Goal: Task Accomplishment & Management: Manage account settings

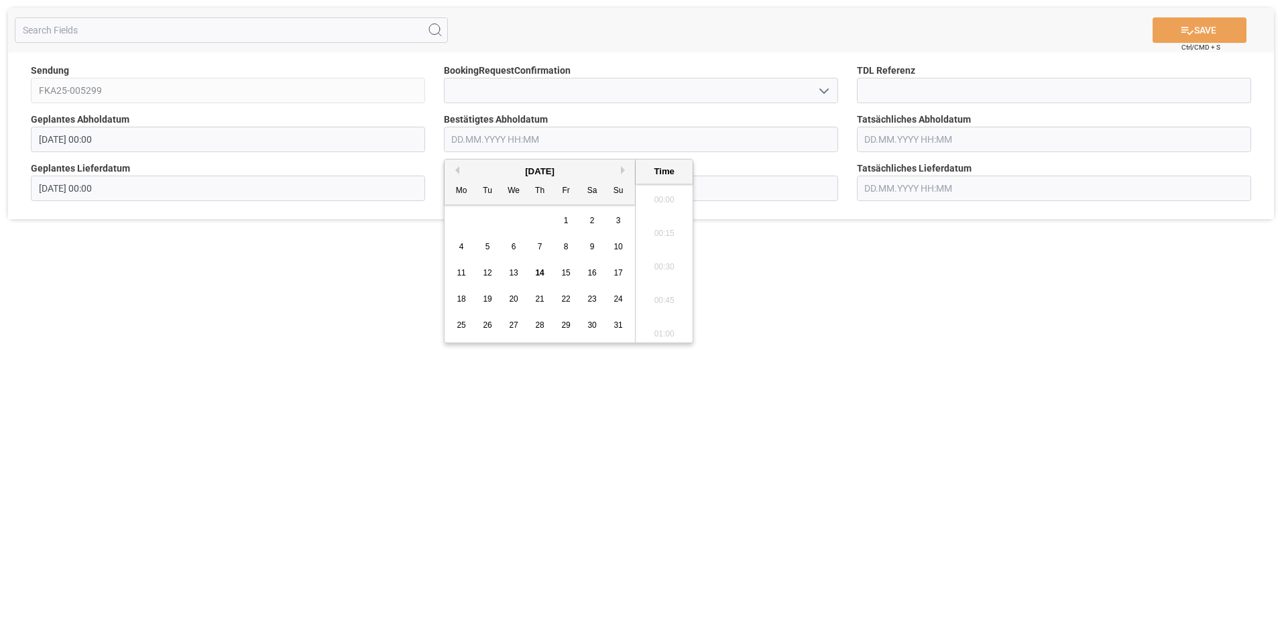
click at [511, 133] on input "text" at bounding box center [641, 139] width 394 height 25
click at [490, 298] on span "19" at bounding box center [487, 298] width 9 height 9
click at [659, 199] on li "10:15" at bounding box center [664, 196] width 57 height 34
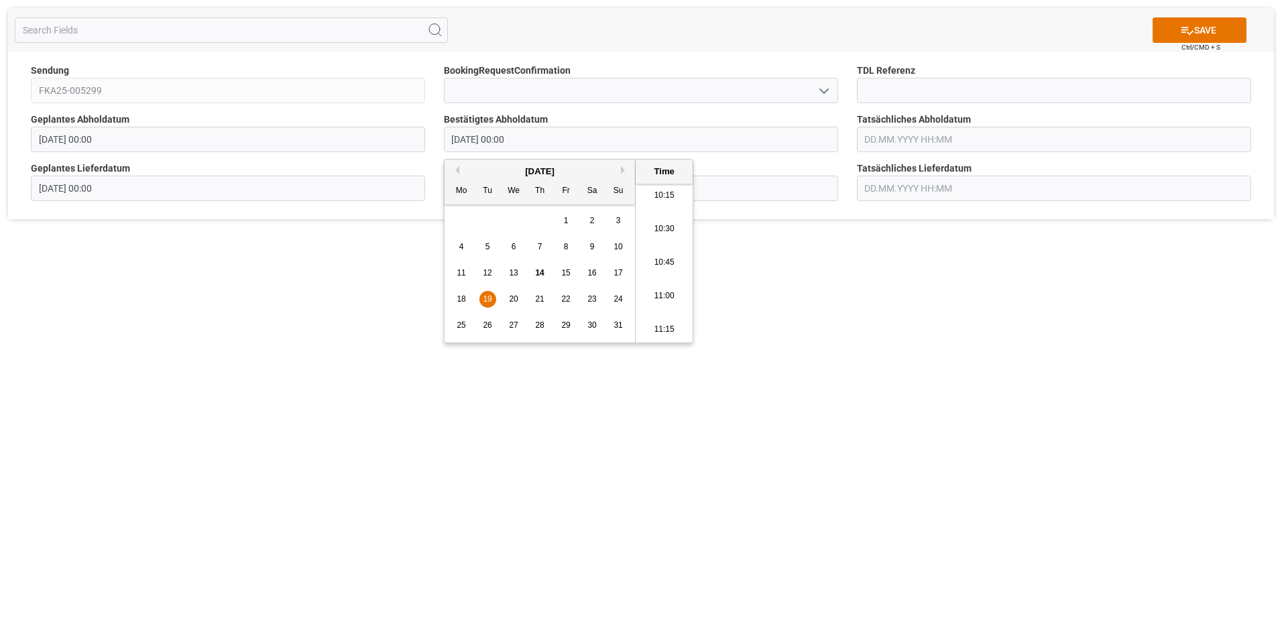
type input "[DATE] 10:15"
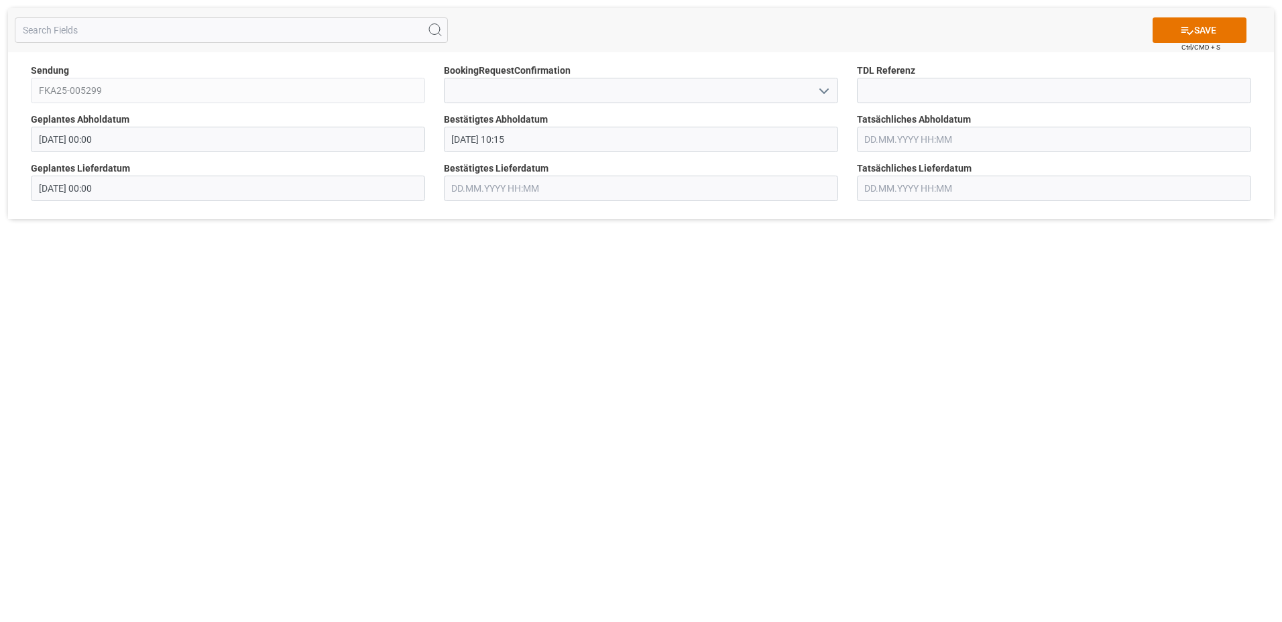
click at [498, 186] on input "text" at bounding box center [641, 188] width 394 height 25
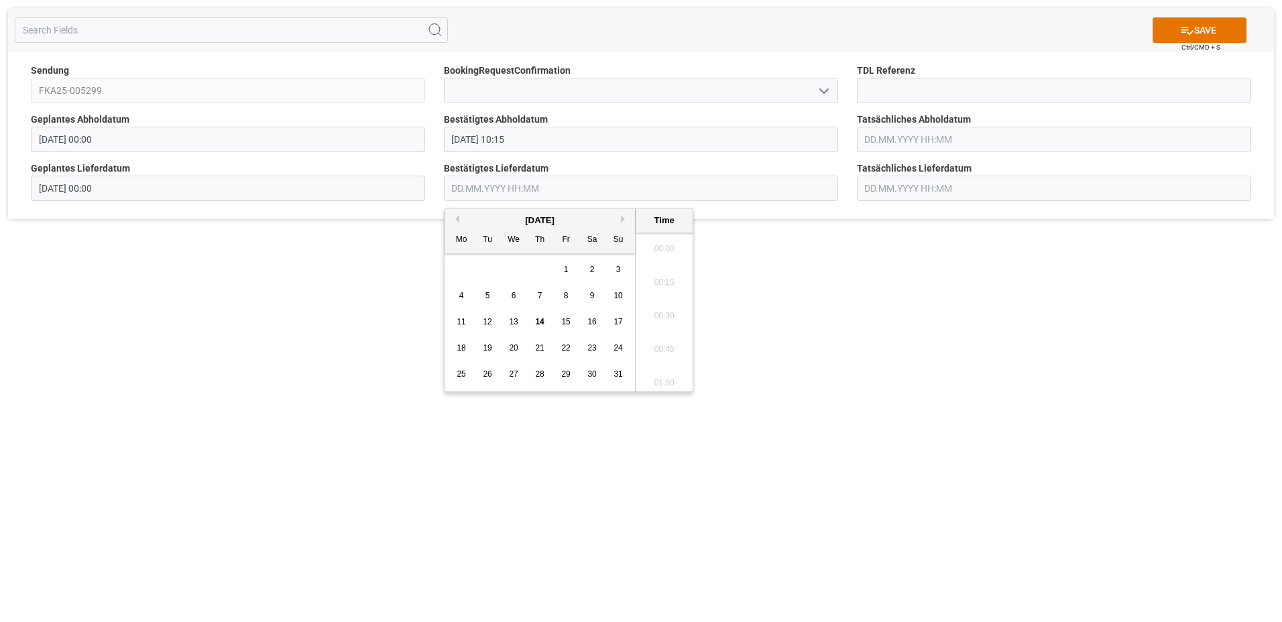
scroll to position [1514, 0]
click at [536, 347] on span "21" at bounding box center [539, 347] width 9 height 9
click at [659, 281] on li "11:30" at bounding box center [664, 279] width 57 height 34
type input "[DATE] 11:30"
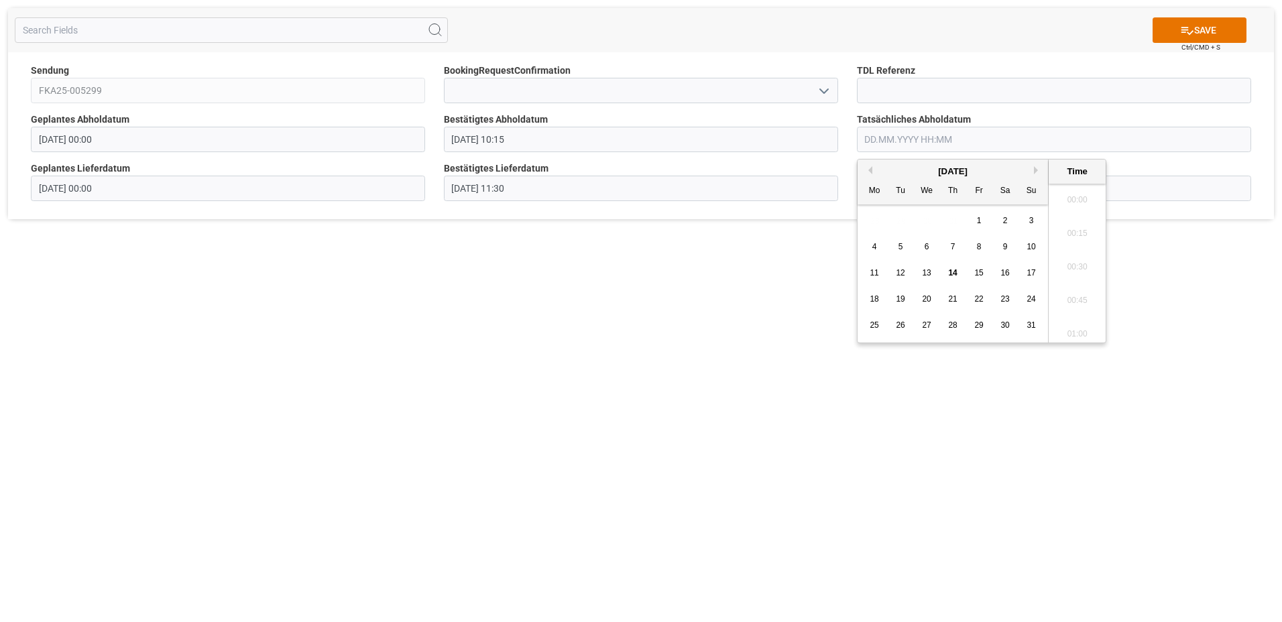
click at [891, 138] on input "text" at bounding box center [1054, 139] width 394 height 25
click at [927, 302] on span "20" at bounding box center [926, 298] width 9 height 9
click at [1072, 201] on li "11:15" at bounding box center [1077, 196] width 57 height 34
type input "[DATE] 11:15"
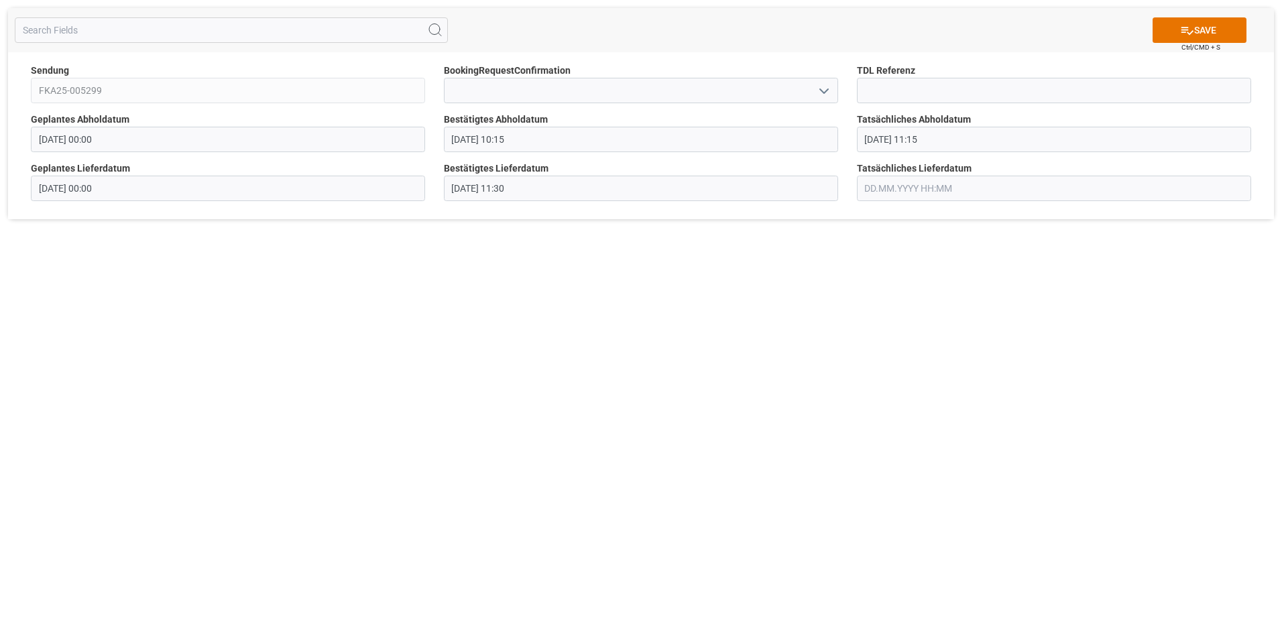
click at [972, 188] on input "text" at bounding box center [1054, 188] width 394 height 25
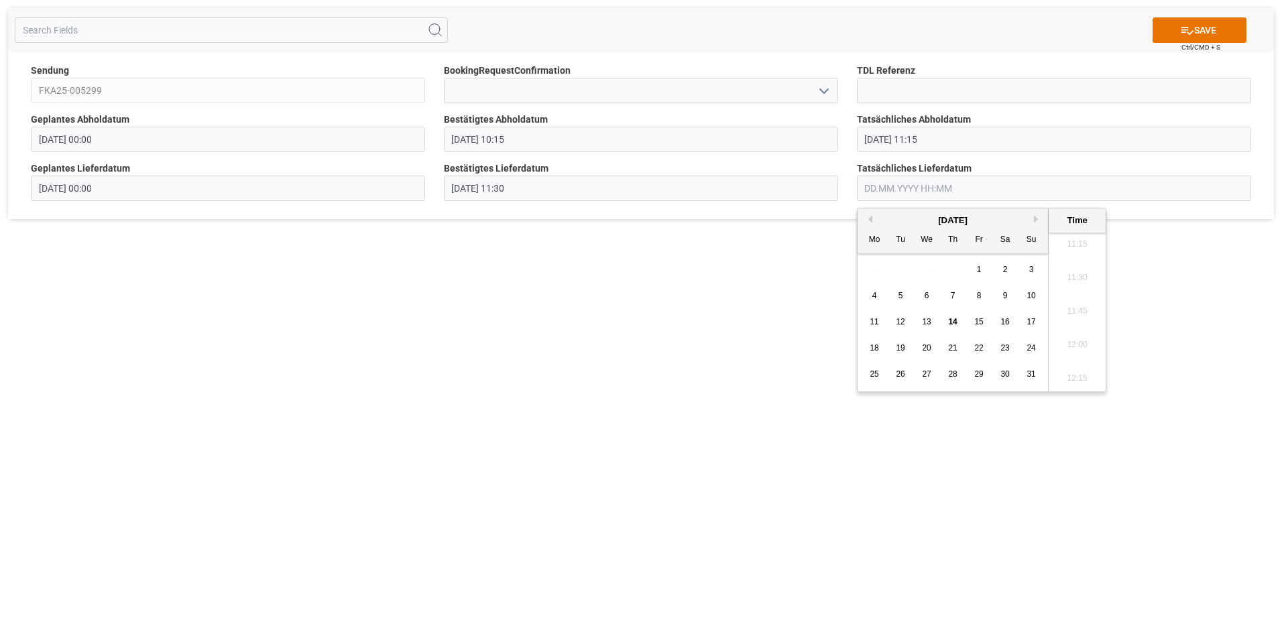
click at [957, 349] on span "21" at bounding box center [952, 347] width 9 height 9
click at [1076, 277] on li "11:30" at bounding box center [1077, 279] width 57 height 34
type input "[DATE] 11:30"
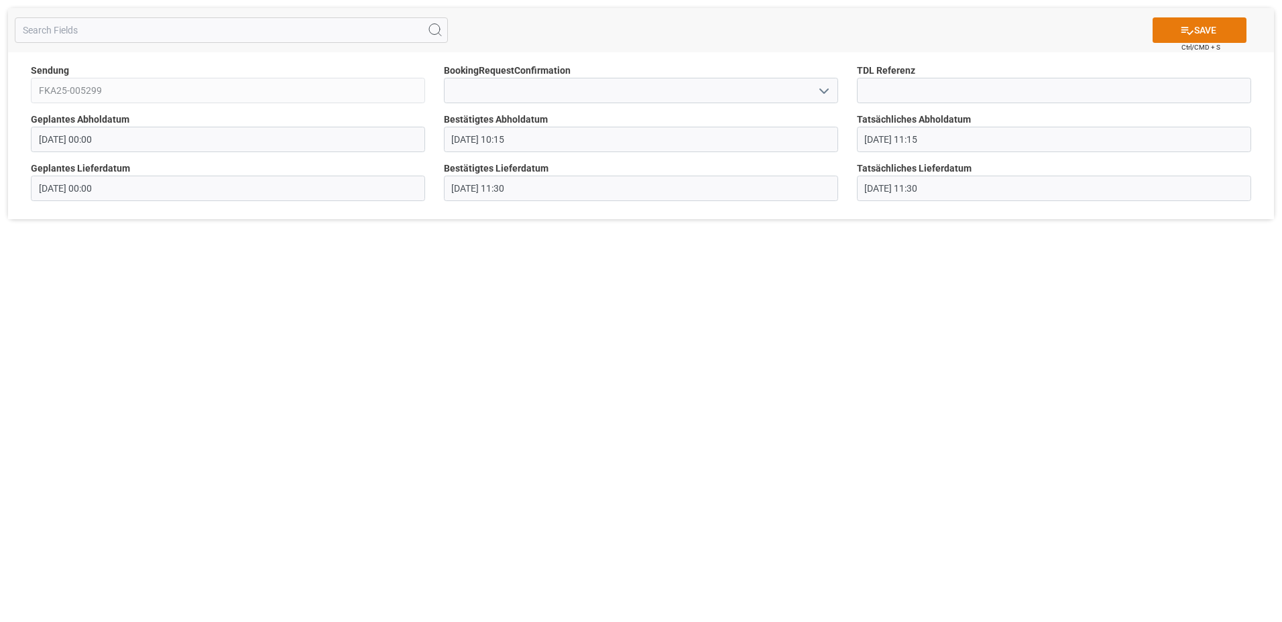
click at [1197, 33] on button "SAVE" at bounding box center [1200, 29] width 94 height 25
